Goal: Check status: Check status

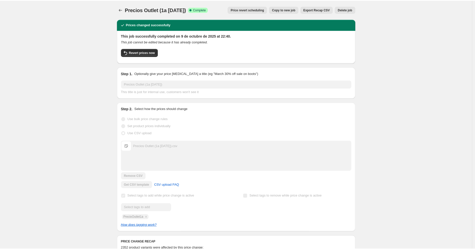
scroll to position [196, 0]
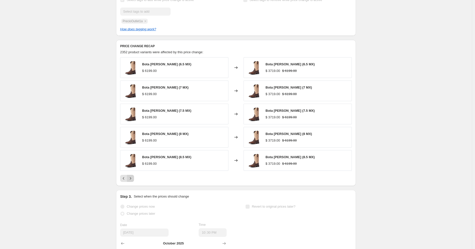
click at [131, 179] on icon "Next" at bounding box center [130, 178] width 5 height 5
click at [130, 179] on icon "Next" at bounding box center [130, 178] width 5 height 5
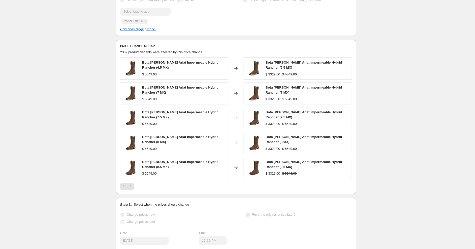
click at [130, 180] on div "Bota [PERSON_NAME] Ariat Impermeable Hybrid Rancher (6.5 MX) $ 5549.00 Changed …" at bounding box center [236, 123] width 232 height 133
click at [131, 184] on icon "Next" at bounding box center [130, 186] width 5 height 5
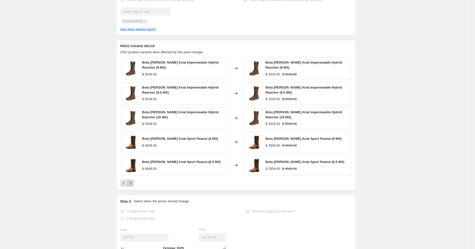
click at [133, 185] on icon "Next" at bounding box center [130, 183] width 5 height 5
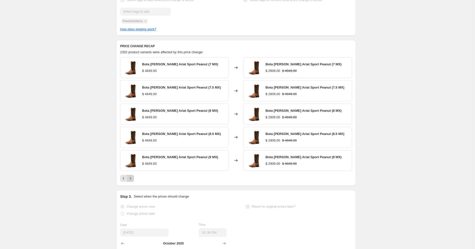
click at [133, 185] on div "PRICE CHANGE RECAP 2352 product variants were affected by this price change: Bo…" at bounding box center [236, 113] width 240 height 146
click at [132, 182] on button "Next" at bounding box center [130, 178] width 7 height 7
click at [134, 178] on button "Next" at bounding box center [130, 178] width 7 height 7
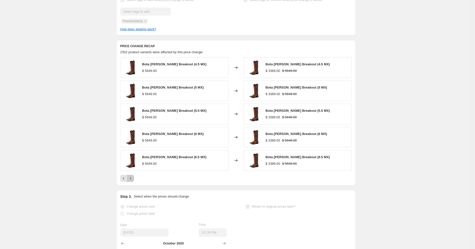
click at [133, 180] on icon "Next" at bounding box center [130, 178] width 5 height 5
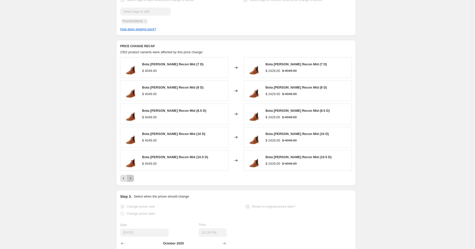
click at [133, 180] on icon "Next" at bounding box center [130, 178] width 5 height 5
click at [132, 179] on icon "Next" at bounding box center [130, 178] width 5 height 5
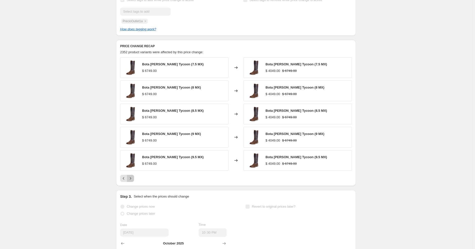
click at [132, 179] on icon "Next" at bounding box center [130, 178] width 5 height 5
click at [132, 178] on icon "Next" at bounding box center [130, 178] width 5 height 5
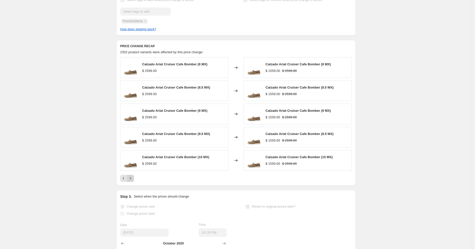
click at [132, 178] on icon "Next" at bounding box center [130, 178] width 5 height 5
drag, startPoint x: 133, startPoint y: 177, endPoint x: 92, endPoint y: 163, distance: 43.5
click at [92, 163] on div "Precios Outlet (1a [DATE]). This page is ready Precios Outlet (1a [DATE]) Succe…" at bounding box center [236, 72] width 472 height 536
click at [132, 178] on icon "Next" at bounding box center [130, 178] width 5 height 5
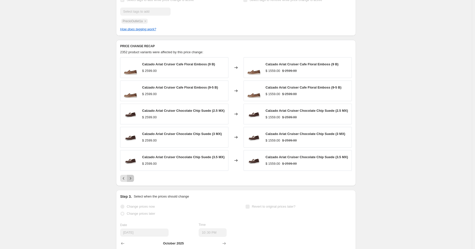
click at [130, 180] on icon "Next" at bounding box center [130, 178] width 5 height 5
click at [133, 180] on icon "Next" at bounding box center [130, 178] width 5 height 5
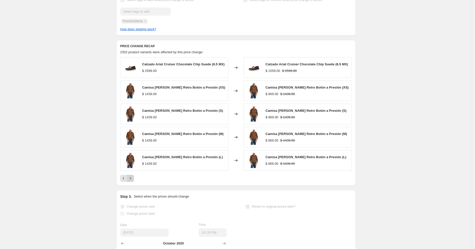
click at [133, 181] on icon "Next" at bounding box center [130, 178] width 5 height 5
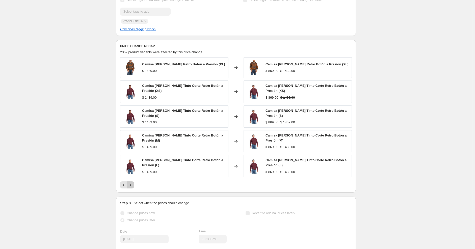
click at [130, 186] on icon "Next" at bounding box center [130, 185] width 5 height 5
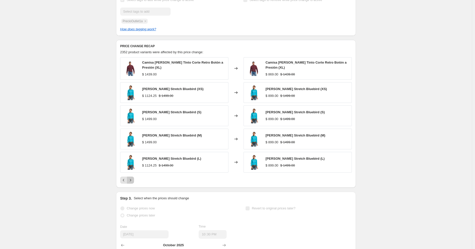
click at [131, 180] on icon "Next" at bounding box center [130, 180] width 5 height 5
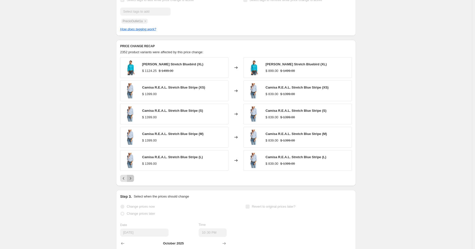
click at [131, 180] on icon "Next" at bounding box center [130, 178] width 5 height 5
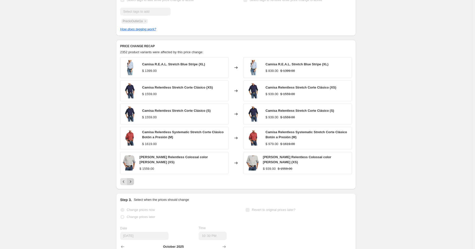
click at [131, 181] on icon "Next" at bounding box center [130, 181] width 5 height 5
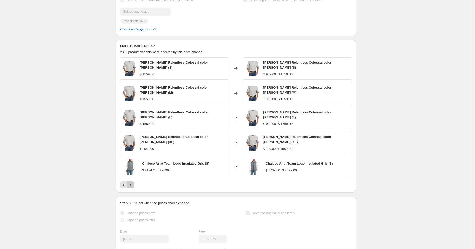
click at [133, 183] on icon "Next" at bounding box center [130, 185] width 5 height 5
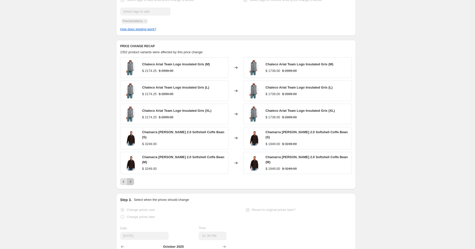
click at [133, 179] on icon "Next" at bounding box center [130, 181] width 5 height 5
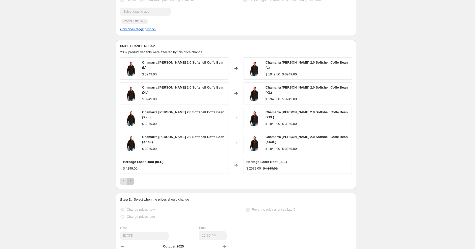
click at [133, 179] on icon "Next" at bounding box center [130, 181] width 5 height 5
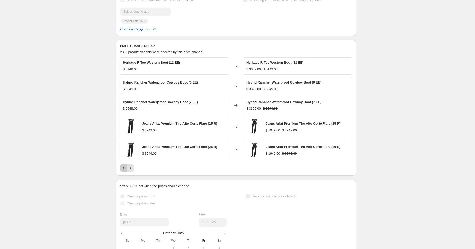
click at [125, 172] on button "Previous" at bounding box center [123, 168] width 7 height 7
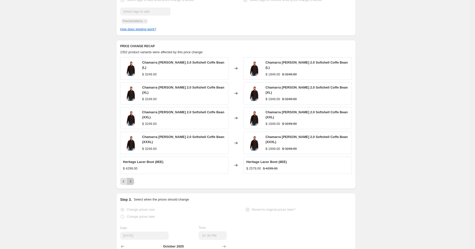
click at [130, 178] on button "Next" at bounding box center [130, 181] width 7 height 7
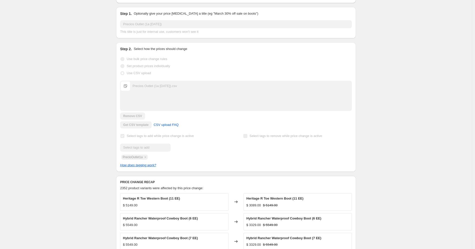
scroll to position [0, 0]
